Goal: Navigation & Orientation: Find specific page/section

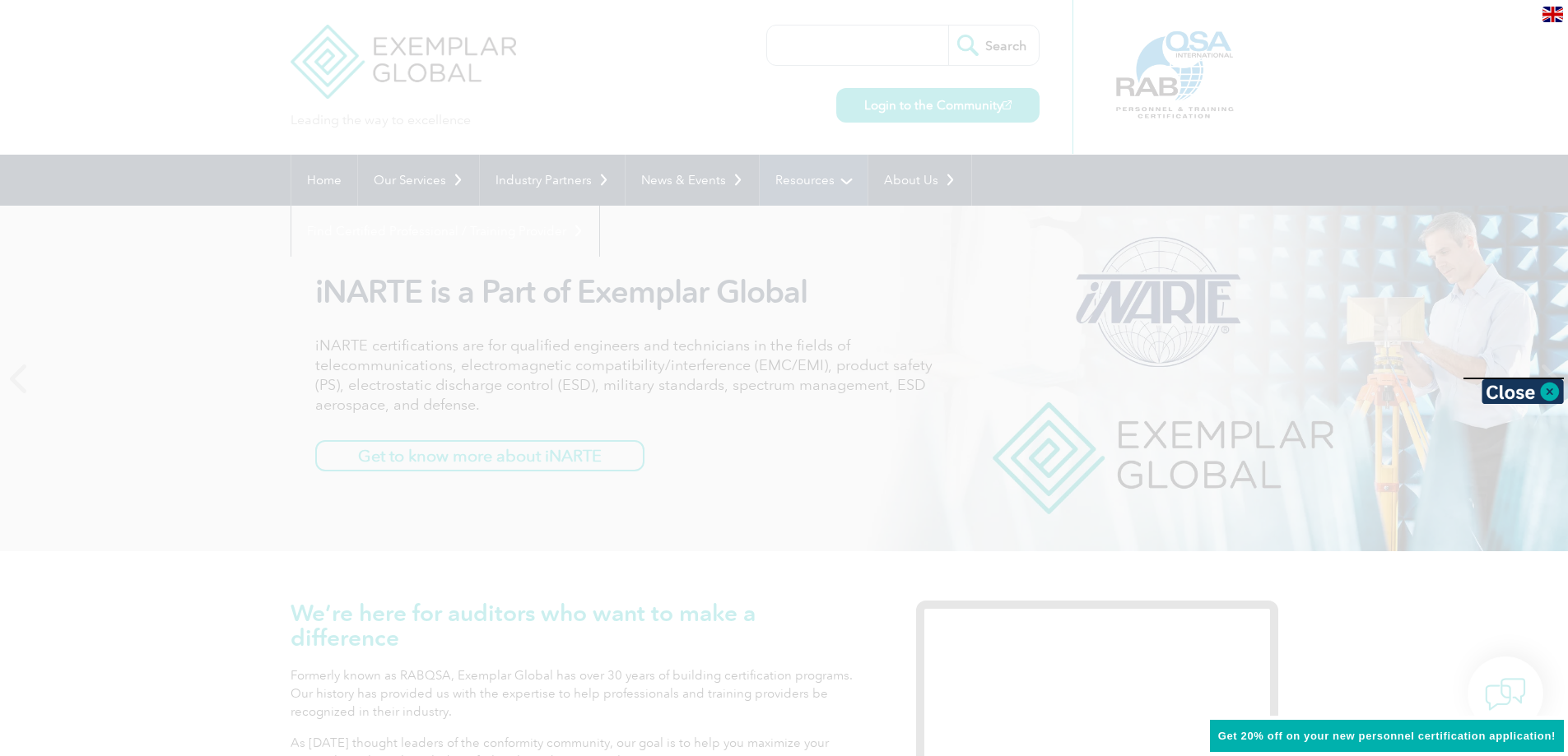
click at [806, 178] on div at bounding box center [784, 378] width 1568 height 756
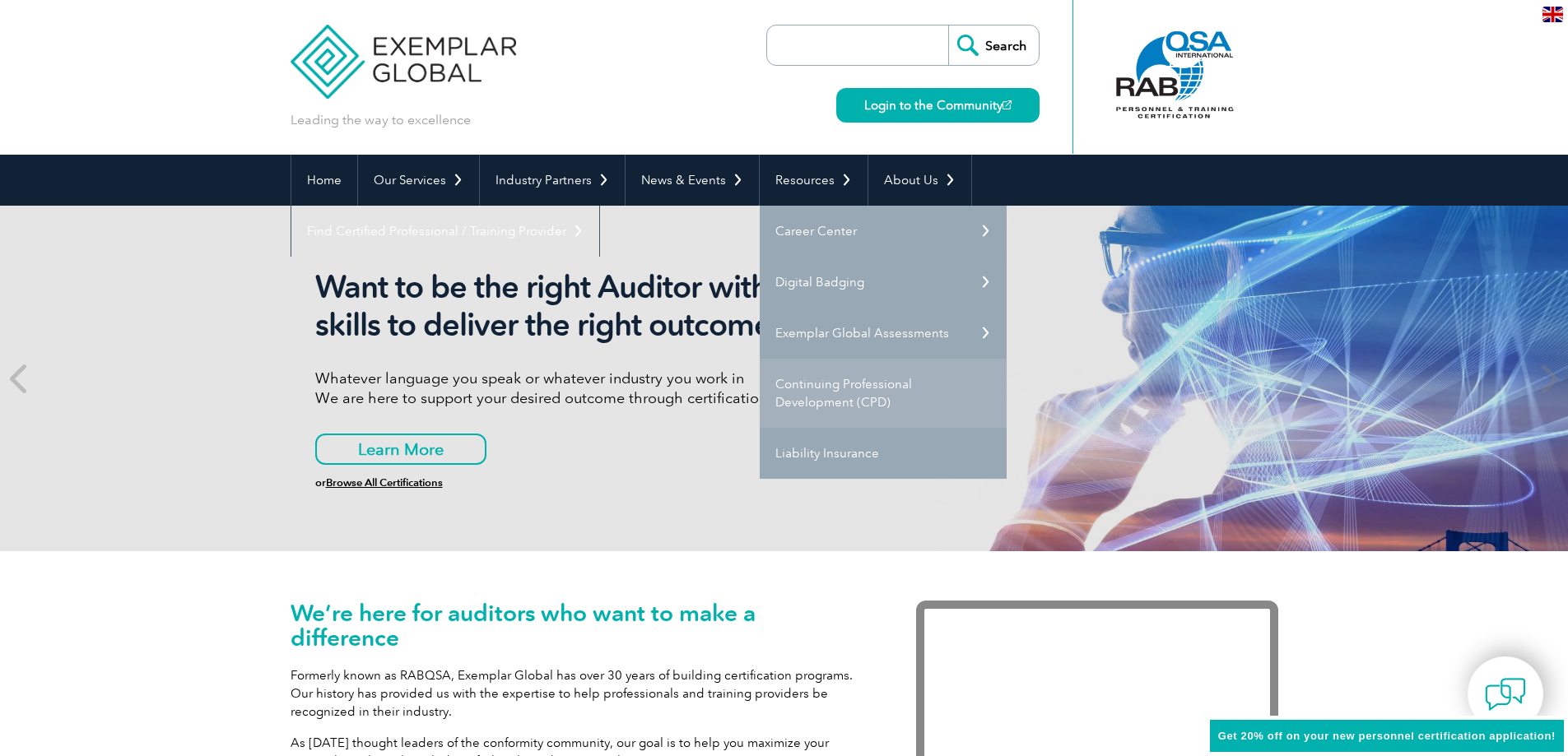
click at [861, 393] on link "Continuing Professional Development (CPD)" at bounding box center [883, 393] width 247 height 69
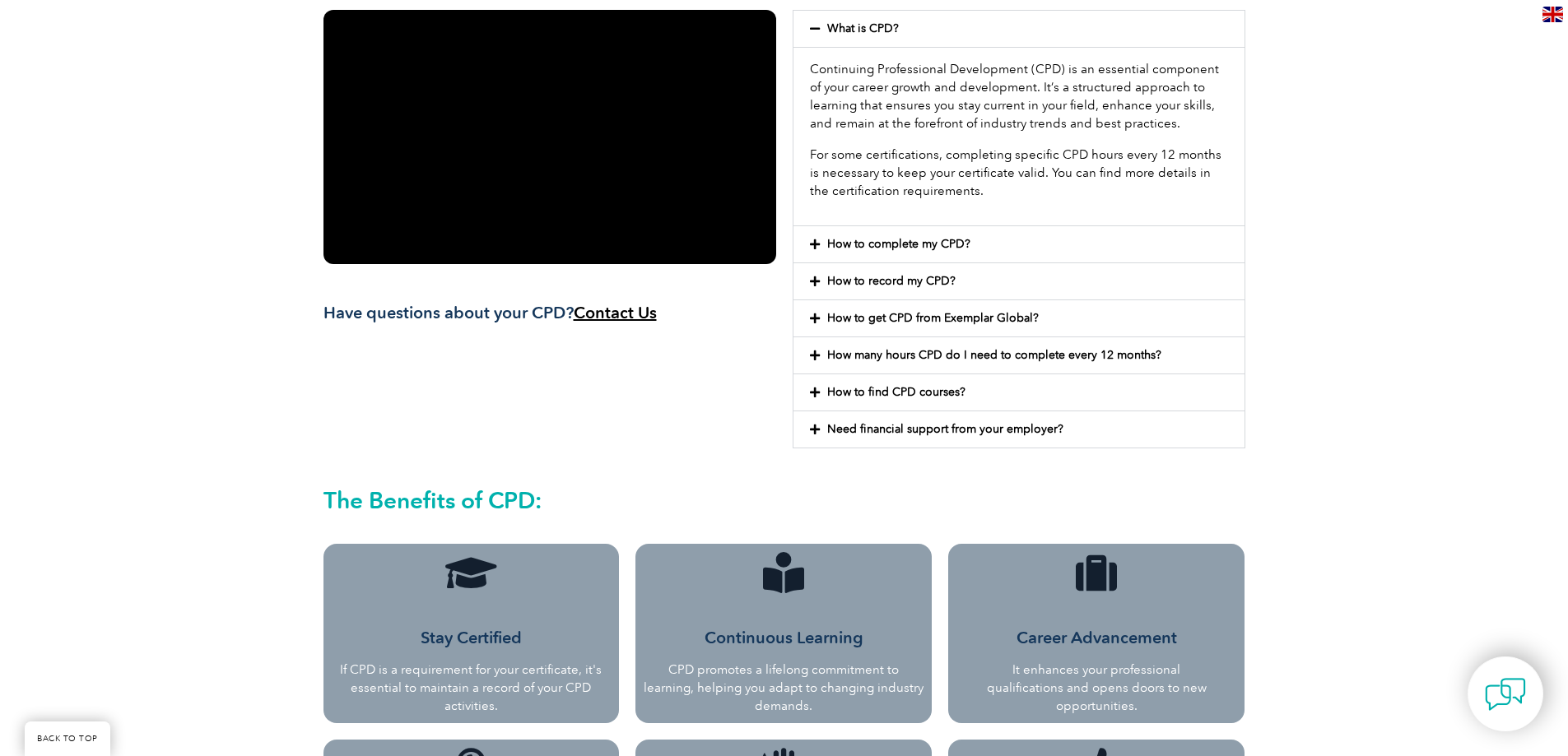
scroll to position [400, 0]
